Goal: Transaction & Acquisition: Purchase product/service

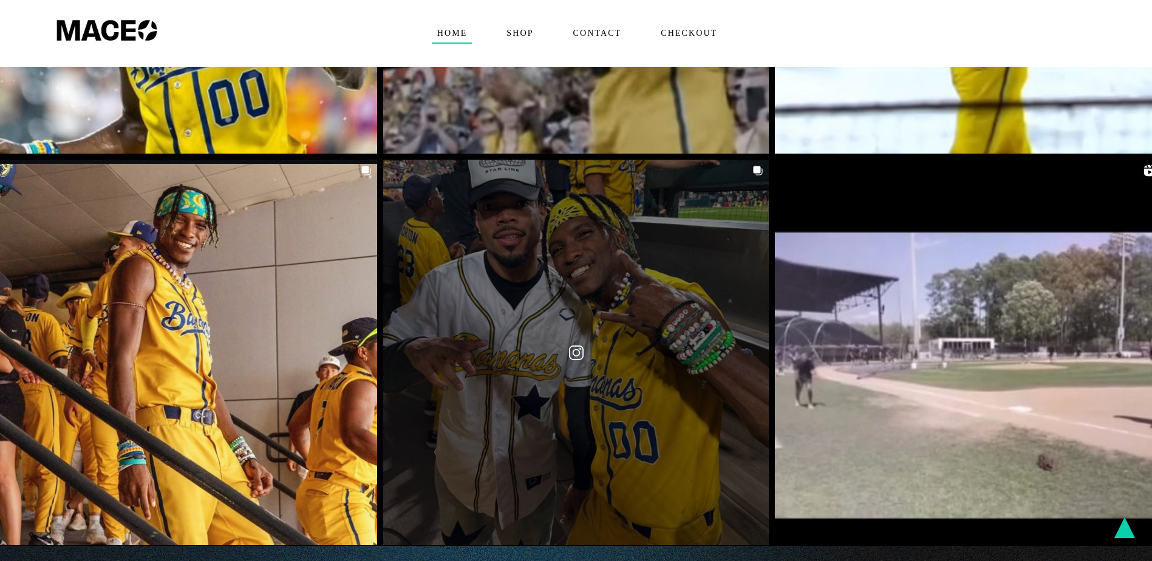
scroll to position [3158, 0]
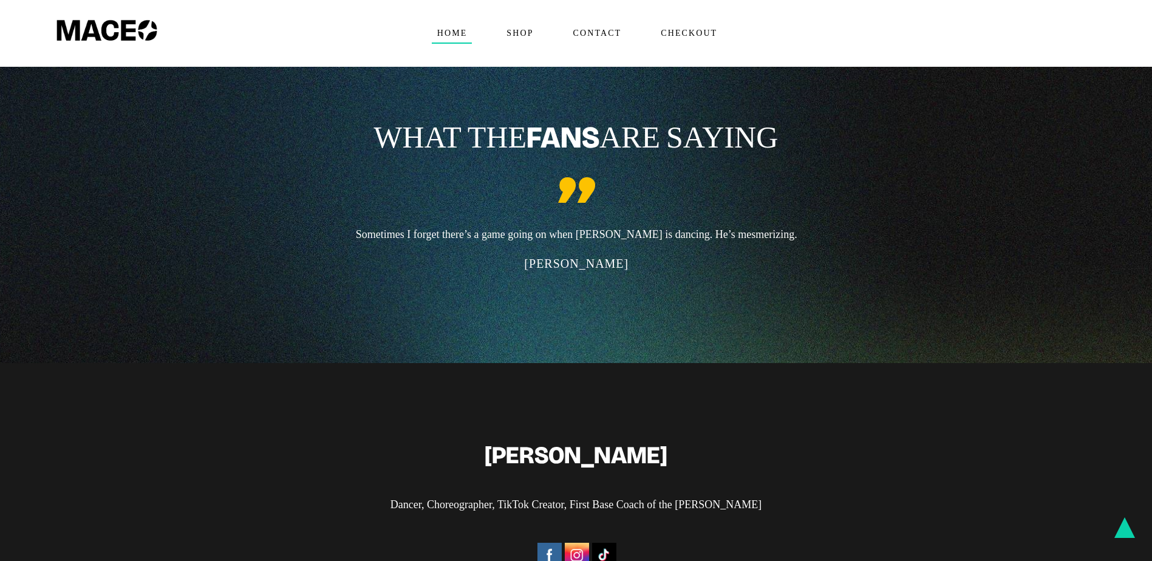
click at [701, 255] on h4 "[PERSON_NAME]" at bounding box center [577, 263] width 762 height 17
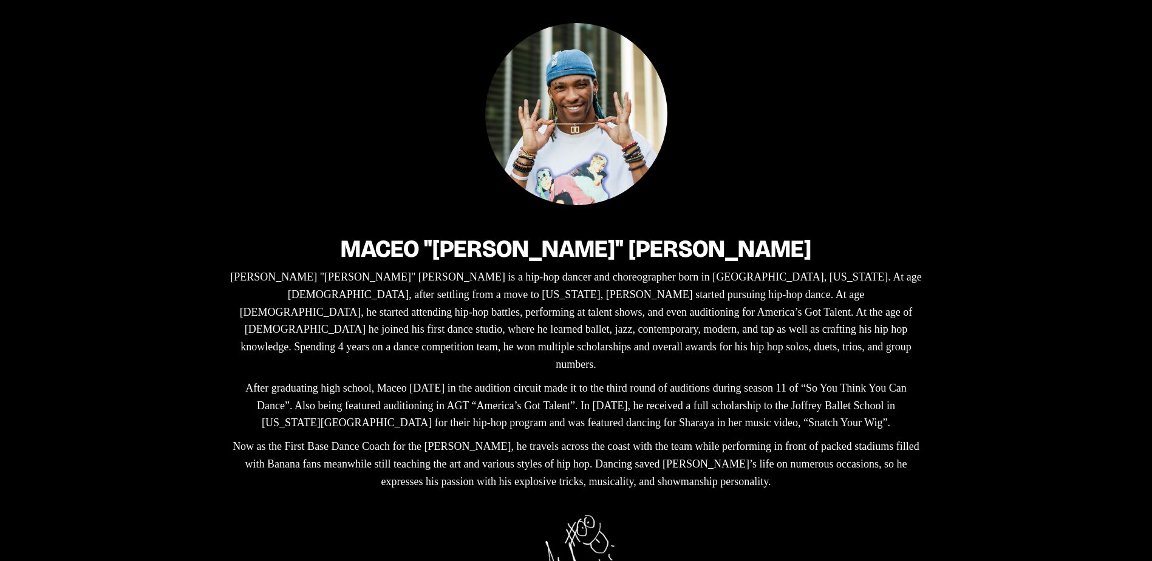
scroll to position [0, 0]
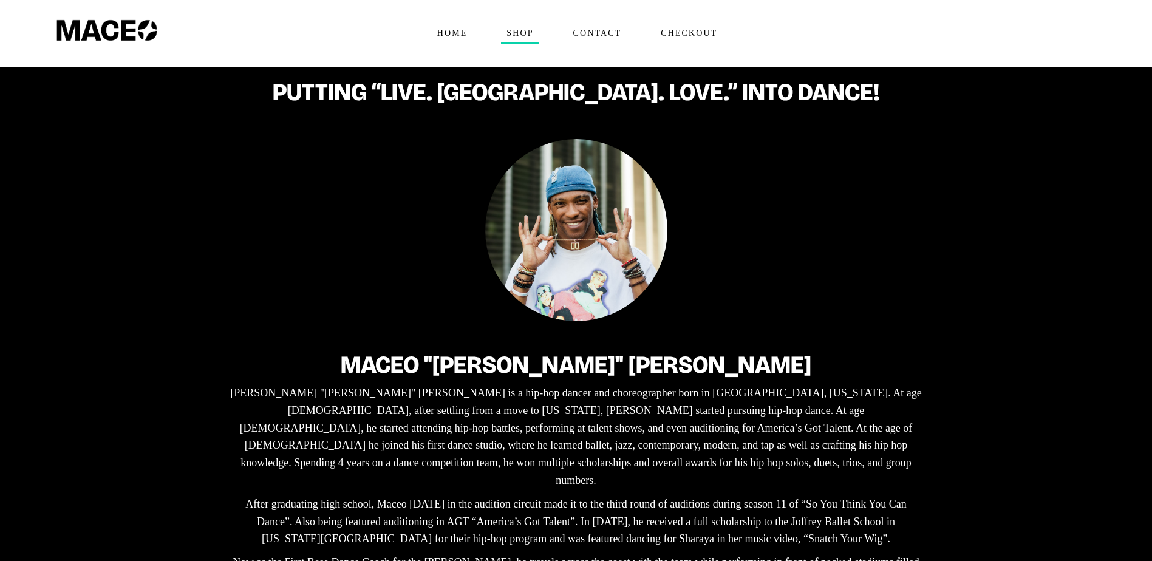
click at [525, 27] on span "Shop" at bounding box center [519, 33] width 37 height 19
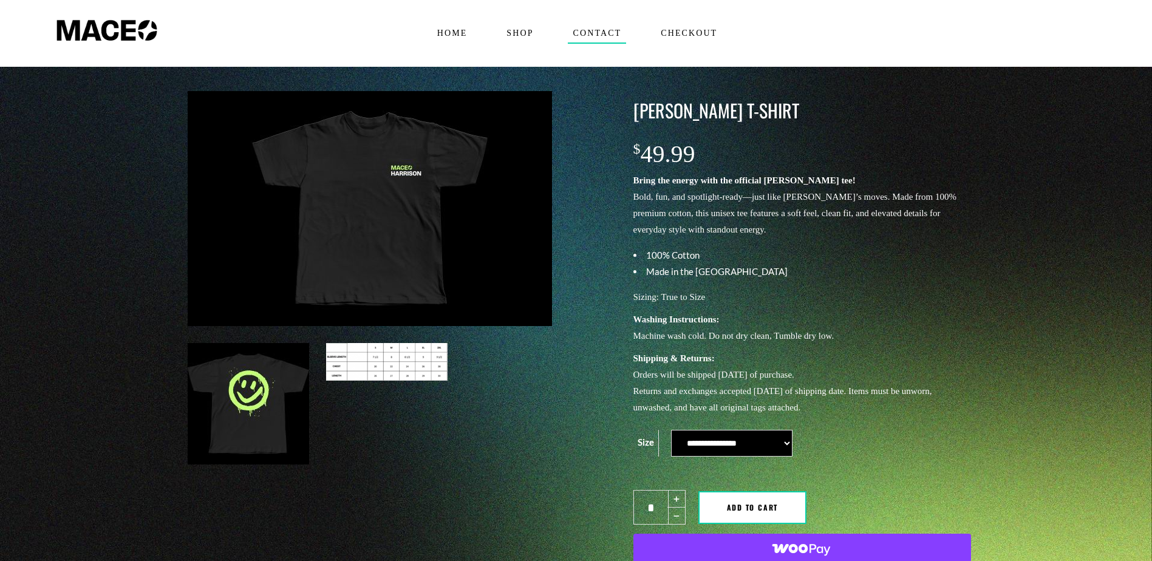
click at [606, 35] on span "Contact" at bounding box center [597, 33] width 59 height 19
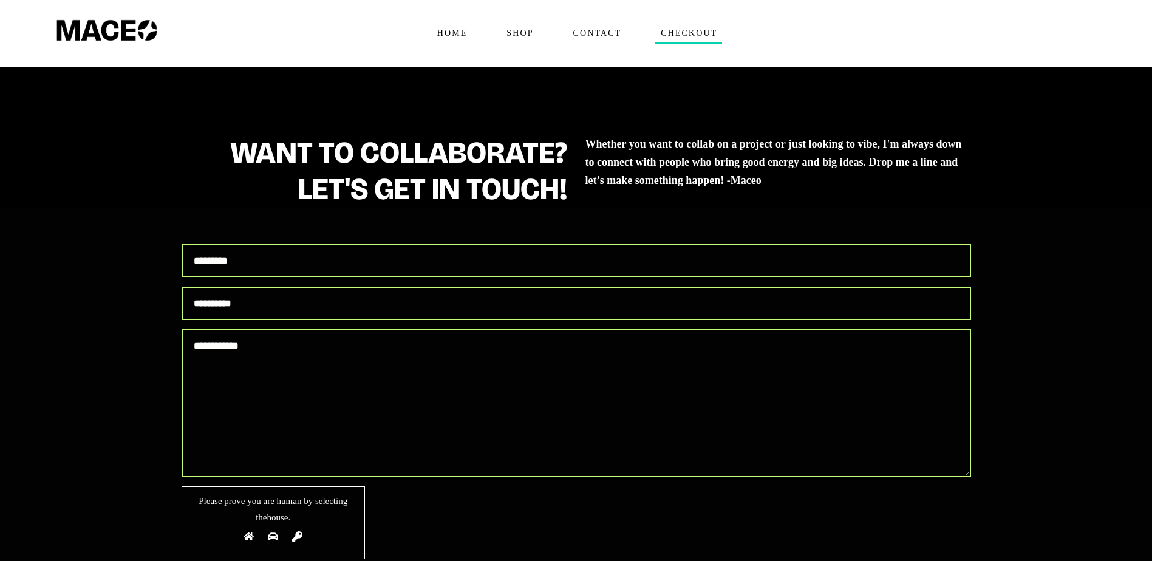
click at [673, 33] on span "Checkout" at bounding box center [688, 33] width 67 height 19
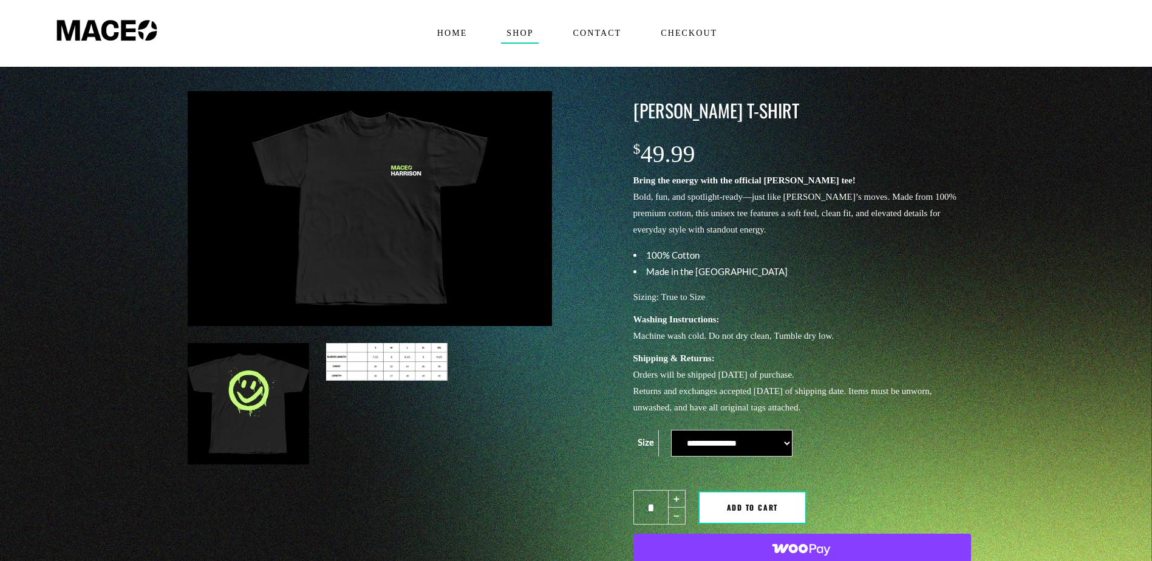
drag, startPoint x: 633, startPoint y: 108, endPoint x: 813, endPoint y: 108, distance: 179.8
click at [813, 108] on h3 "Maceo Harrison T-Shirt" at bounding box center [802, 111] width 338 height 26
copy h3 "Maceo Harrison T-Shirt"
